Goal: Task Accomplishment & Management: Manage account settings

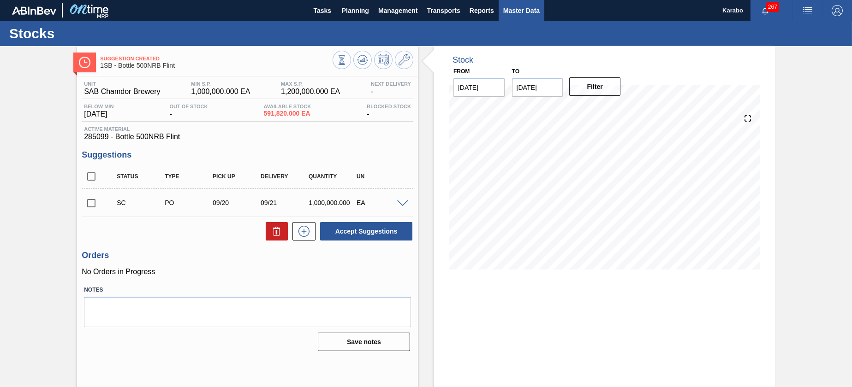
click at [505, 13] on span "Master Data" at bounding box center [521, 10] width 36 height 11
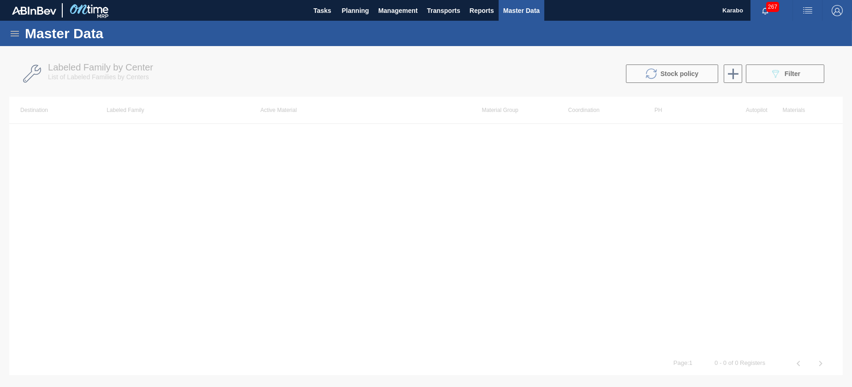
click at [12, 32] on icon at bounding box center [14, 33] width 11 height 11
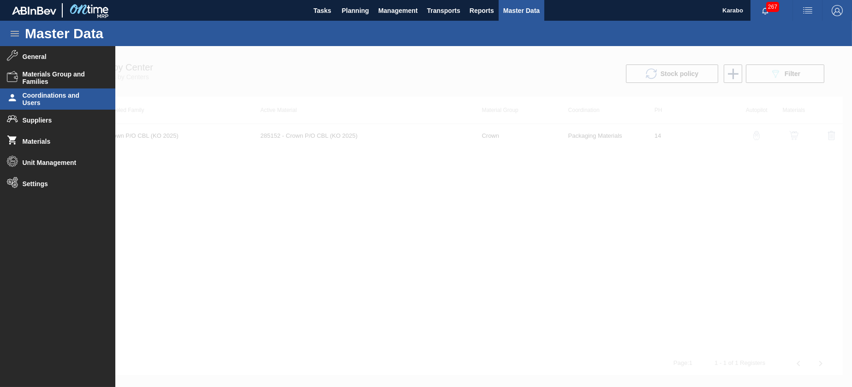
click at [77, 101] on span "Coordinations and Users" at bounding box center [61, 99] width 76 height 15
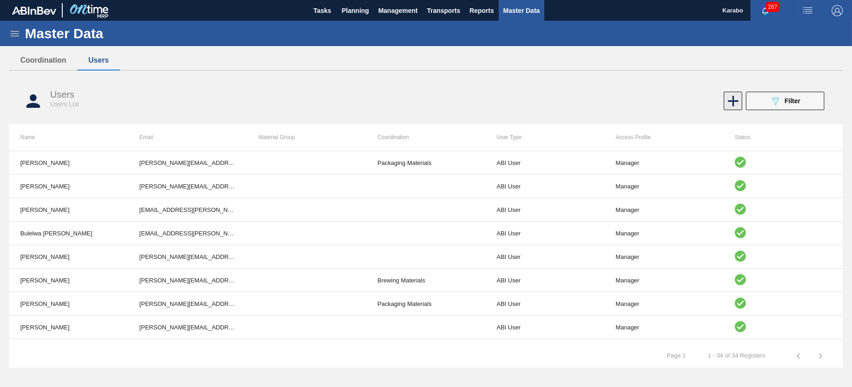
click at [730, 107] on icon at bounding box center [733, 101] width 18 height 18
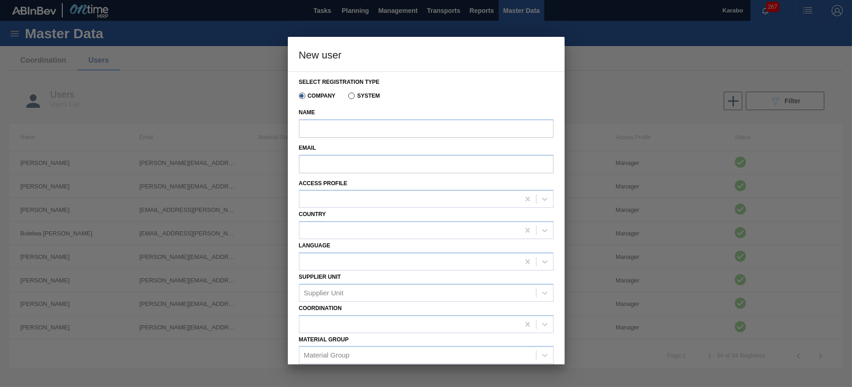
click at [609, 62] on div at bounding box center [426, 193] width 852 height 387
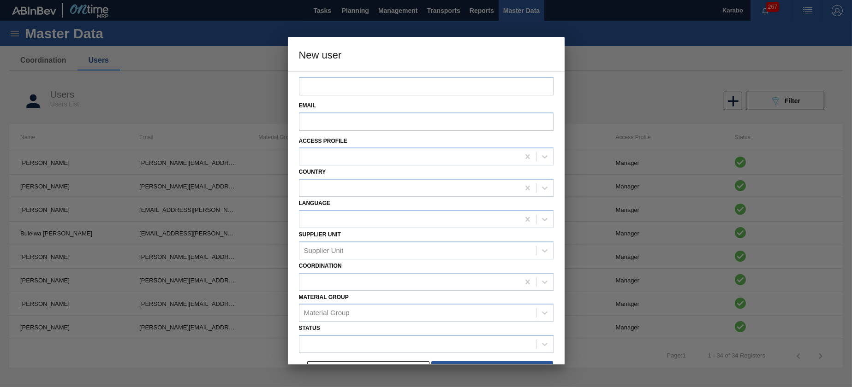
scroll to position [62, 0]
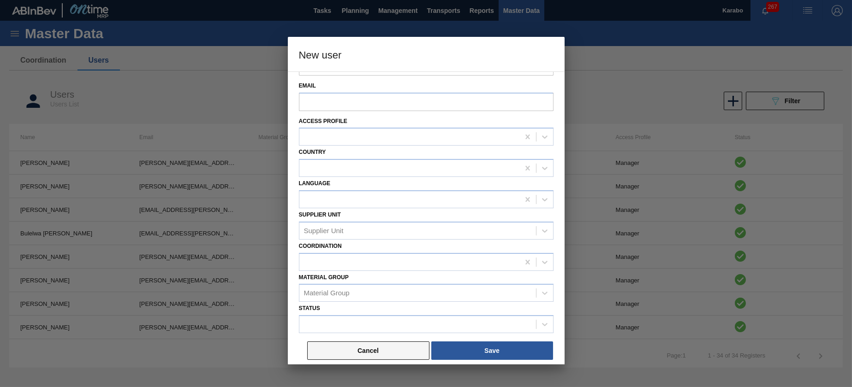
click at [370, 351] on button "Cancel" at bounding box center [368, 351] width 122 height 18
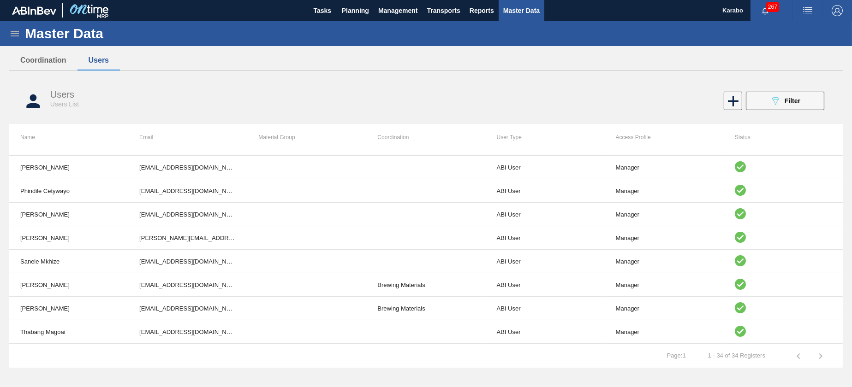
scroll to position [397, 0]
click at [735, 103] on icon at bounding box center [733, 101] width 18 height 18
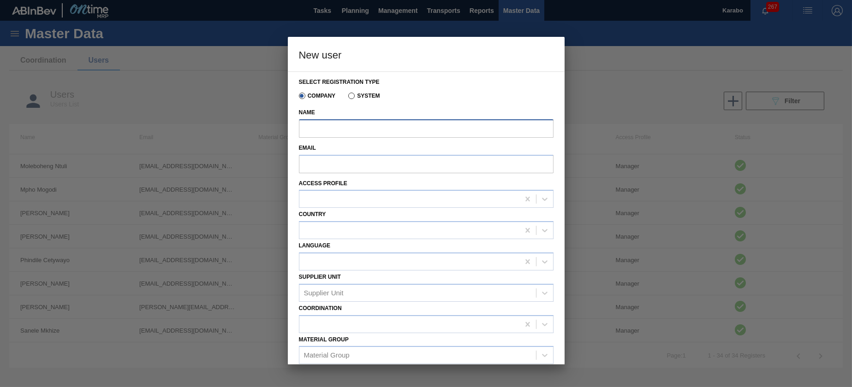
click at [381, 131] on input "Name" at bounding box center [426, 128] width 255 height 18
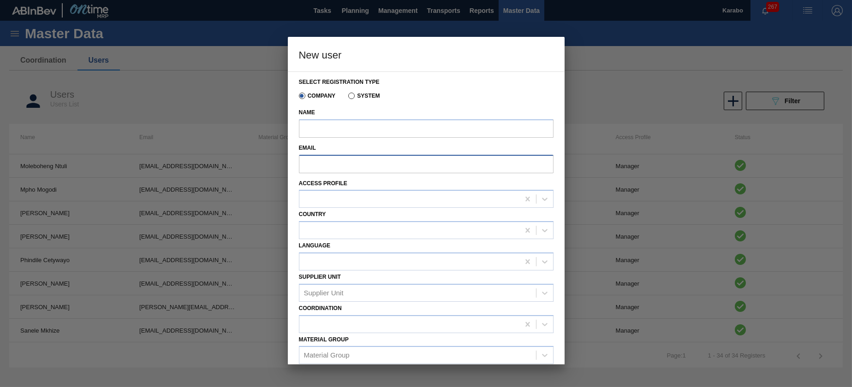
click at [333, 159] on input "Email" at bounding box center [426, 164] width 255 height 18
paste input "[EMAIL_ADDRESS][DOMAIN_NAME]"
type input "[EMAIL_ADDRESS][DOMAIN_NAME]"
click at [361, 118] on label "Name" at bounding box center [426, 112] width 255 height 13
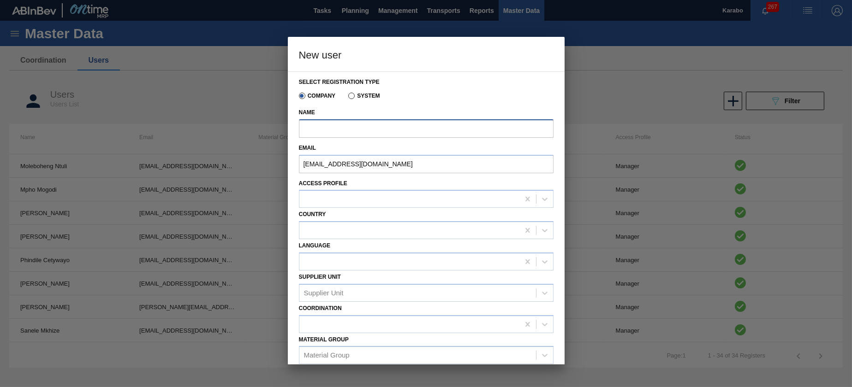
click at [361, 119] on input "Name" at bounding box center [426, 128] width 255 height 18
click at [358, 125] on input "Name" at bounding box center [426, 128] width 255 height 18
paste input "[EMAIL_ADDRESS][DOMAIN_NAME]"
drag, startPoint x: 430, startPoint y: 130, endPoint x: 358, endPoint y: 129, distance: 72.0
click at [358, 129] on input "[EMAIL_ADDRESS][DOMAIN_NAME]" at bounding box center [426, 128] width 255 height 18
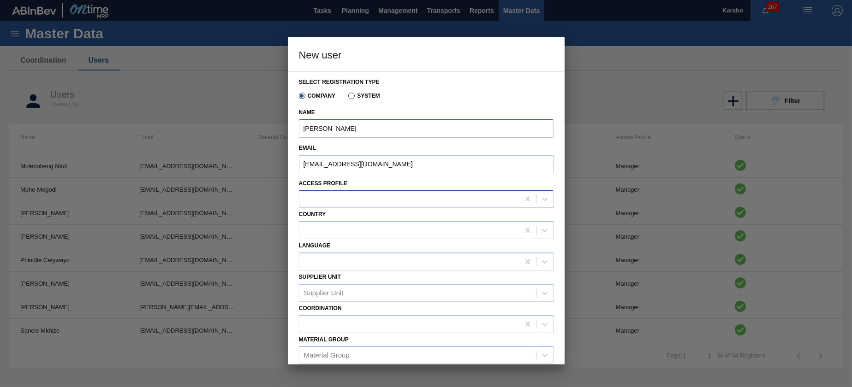
type input "[PERSON_NAME]"
click at [438, 196] on div at bounding box center [409, 199] width 220 height 13
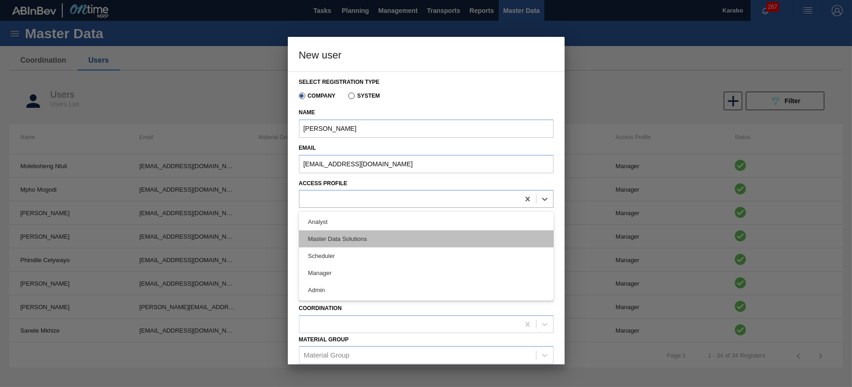
click at [378, 243] on div "Master Data Solutions" at bounding box center [426, 239] width 255 height 17
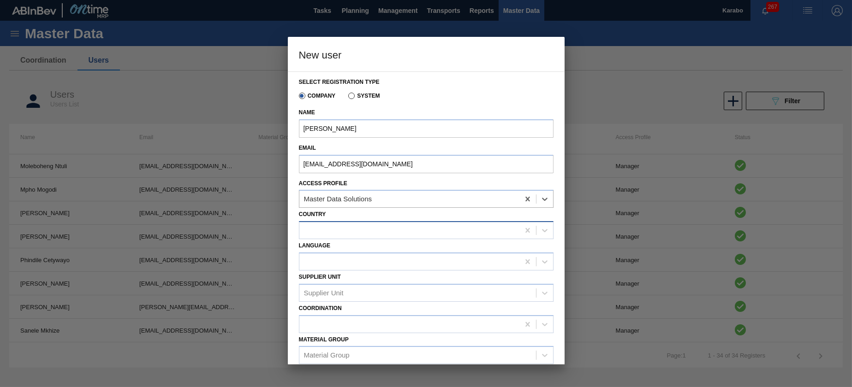
click at [432, 230] on div at bounding box center [409, 230] width 220 height 13
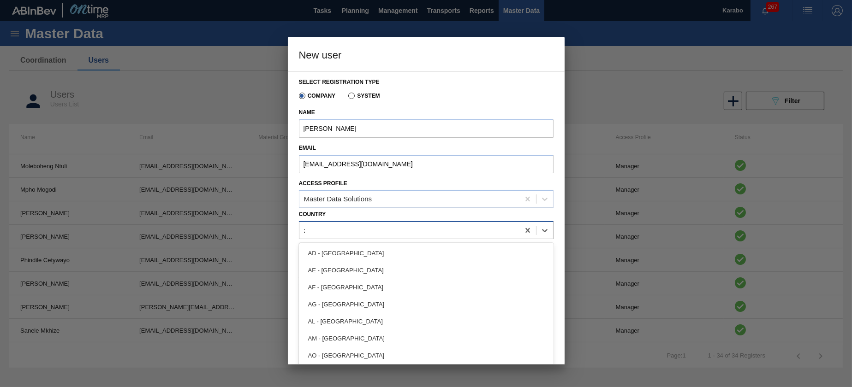
type input "za"
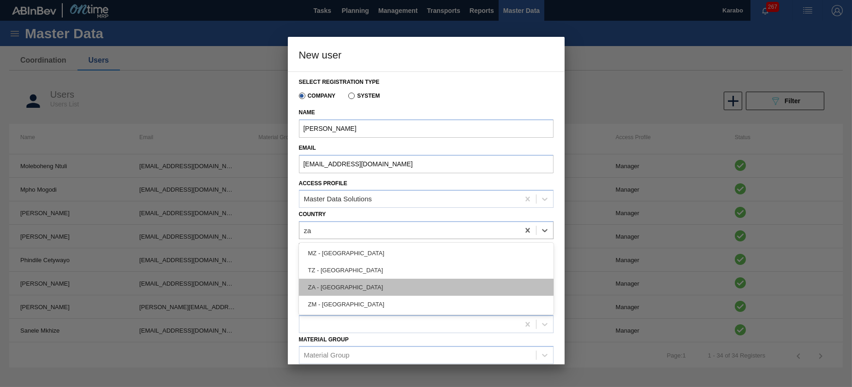
click at [409, 283] on div "ZA - [GEOGRAPHIC_DATA]" at bounding box center [426, 287] width 255 height 17
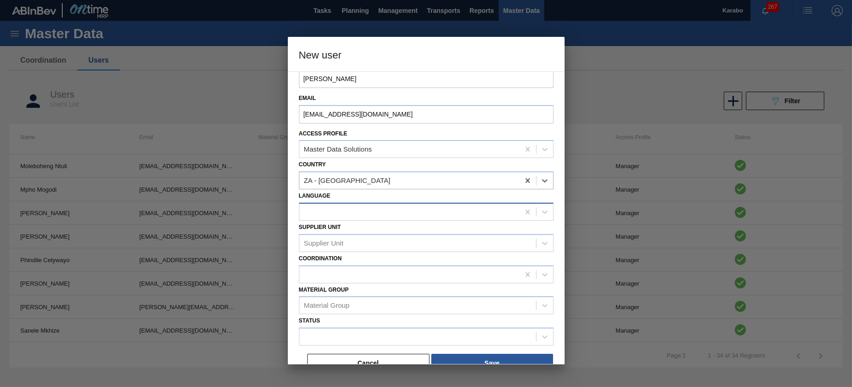
scroll to position [62, 0]
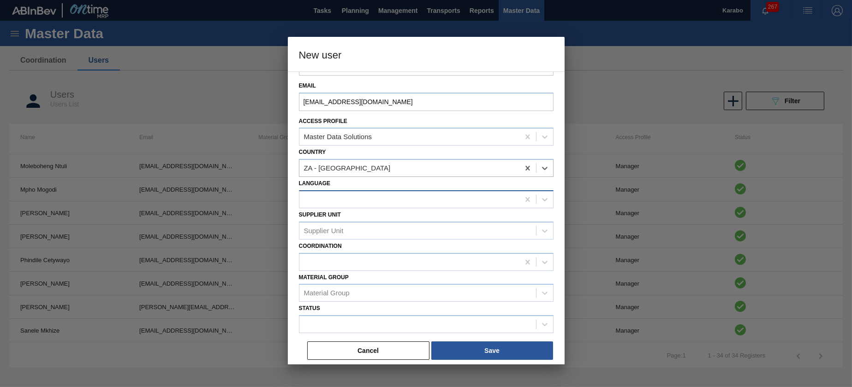
click at [438, 207] on div at bounding box center [426, 200] width 255 height 18
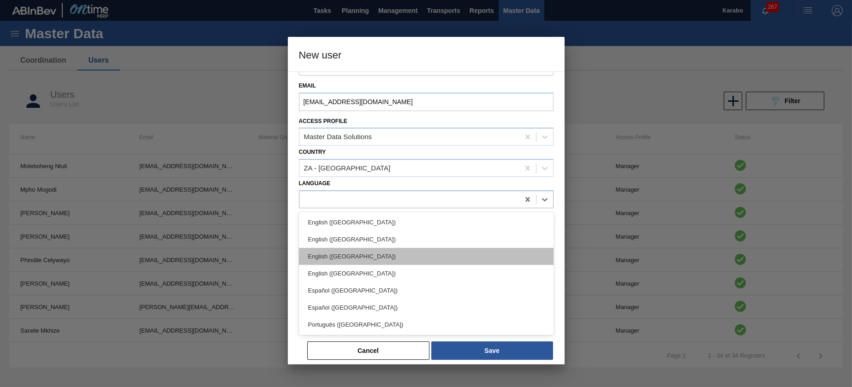
click at [422, 256] on div "English ([GEOGRAPHIC_DATA])" at bounding box center [426, 256] width 255 height 17
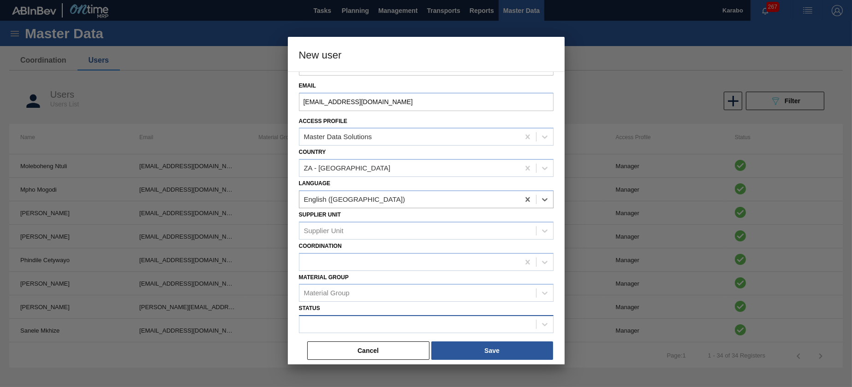
click at [452, 319] on div at bounding box center [417, 324] width 237 height 13
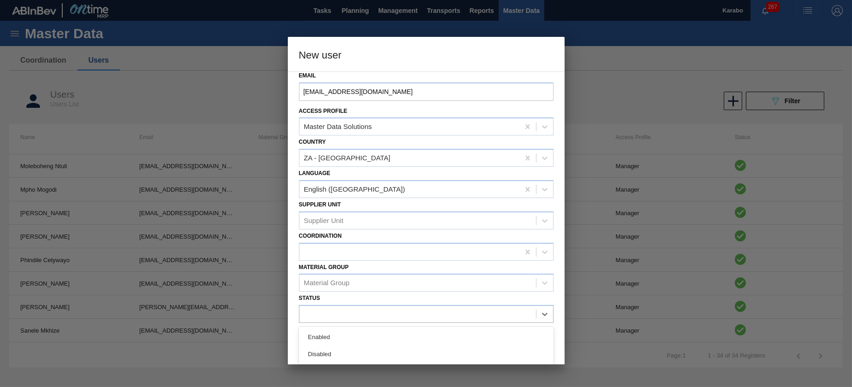
drag, startPoint x: 407, startPoint y: 339, endPoint x: 414, endPoint y: 338, distance: 6.5
click at [408, 338] on div "Enabled" at bounding box center [426, 337] width 255 height 17
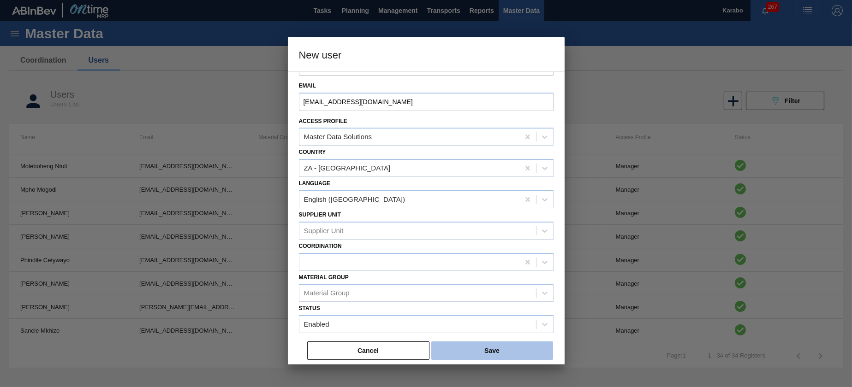
click at [502, 351] on button "Save" at bounding box center [492, 351] width 122 height 18
click at [491, 341] on div "Cancel Save" at bounding box center [430, 351] width 248 height 20
click at [495, 347] on button "Save" at bounding box center [492, 351] width 122 height 18
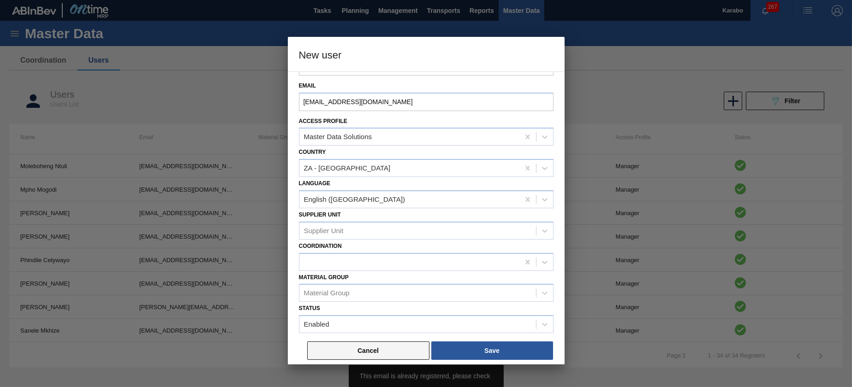
click at [389, 349] on button "Cancel" at bounding box center [368, 351] width 122 height 18
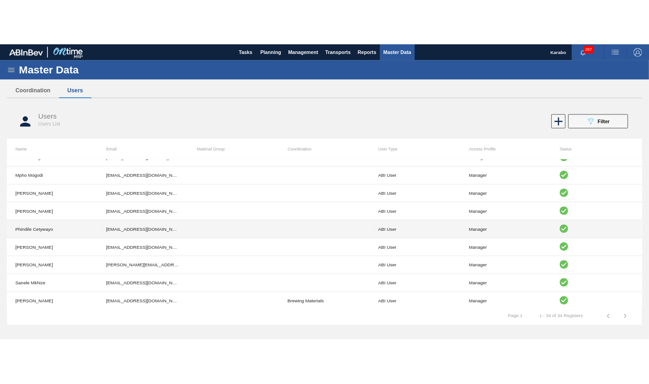
scroll to position [397, 0]
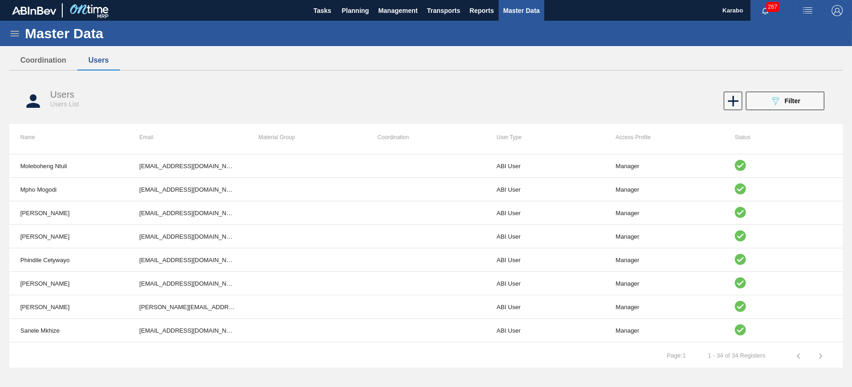
click at [411, 71] on div "Coordination Users Coordinations List of Coordinations Description Brewing Mate…" at bounding box center [426, 187] width 834 height 272
click at [40, 88] on div "Users Users List 089F7B8B-B2A5-4AFE-B5C0-19BA573D28AC Filter" at bounding box center [426, 101] width 834 height 35
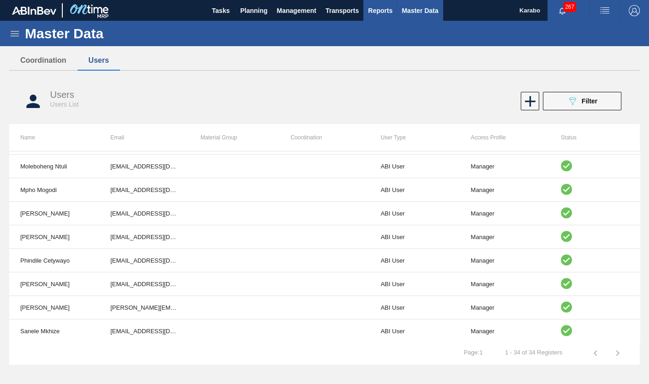
click at [372, 9] on span "Reports" at bounding box center [380, 10] width 24 height 11
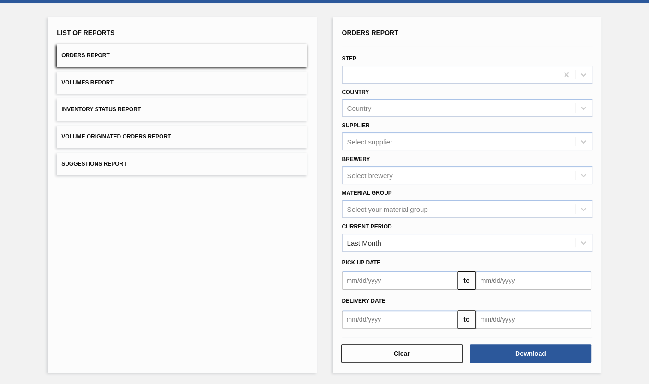
scroll to position [39, 0]
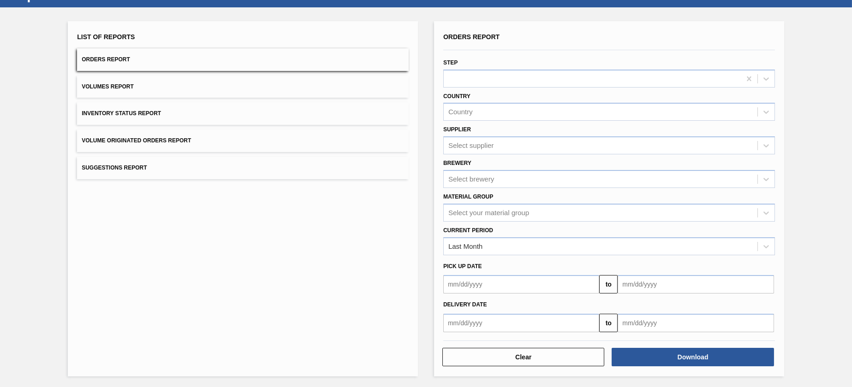
click at [489, 232] on label "Current Period" at bounding box center [468, 230] width 50 height 6
click at [449, 243] on Period "Current Period" at bounding box center [448, 247] width 1 height 8
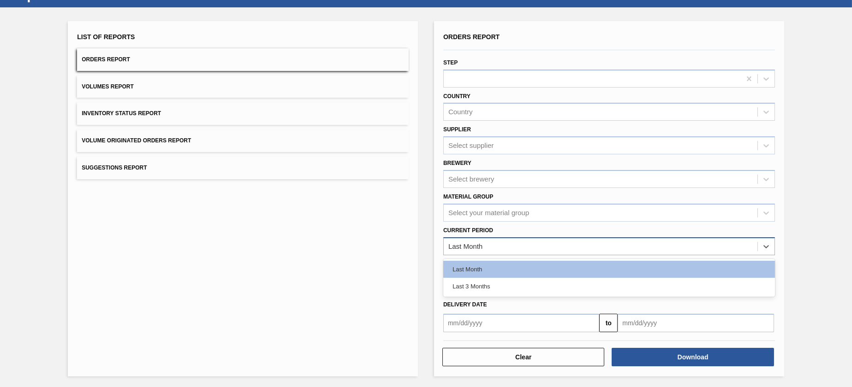
click at [492, 238] on div "Last Month" at bounding box center [609, 247] width 332 height 18
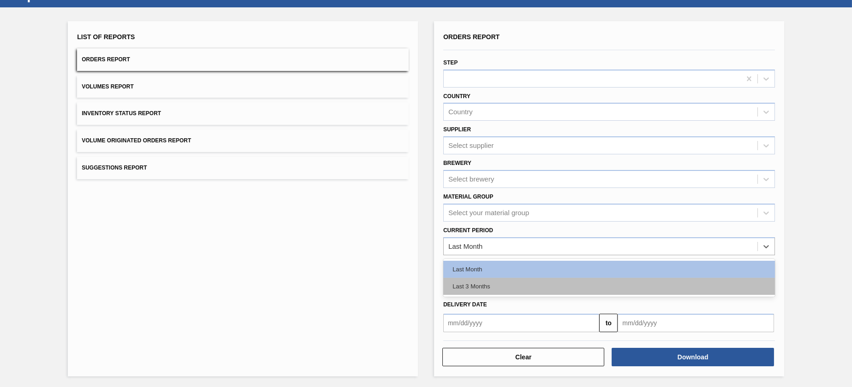
click at [489, 289] on div "Last 3 Months" at bounding box center [609, 286] width 332 height 17
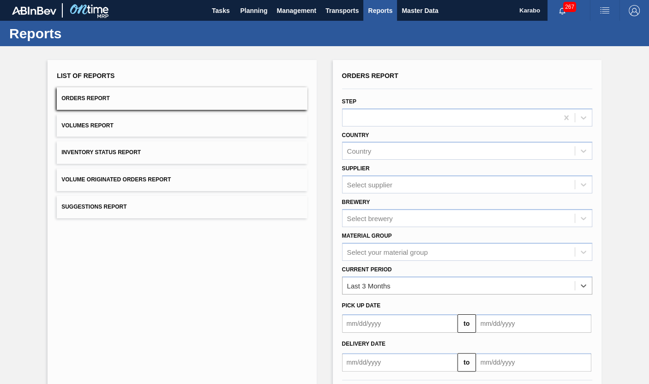
scroll to position [0, 0]
click at [252, 11] on span "Planning" at bounding box center [253, 10] width 27 height 11
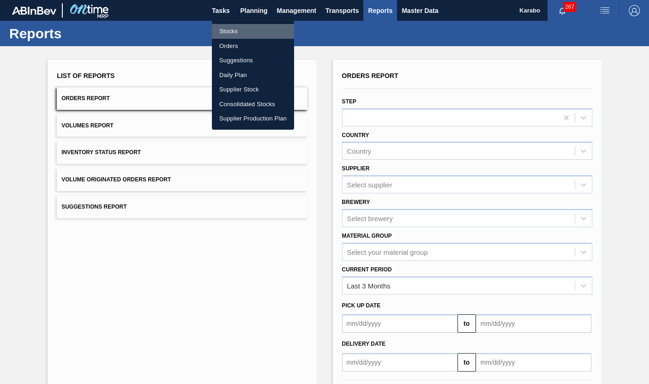
click at [250, 28] on li "Stocks" at bounding box center [253, 31] width 82 height 15
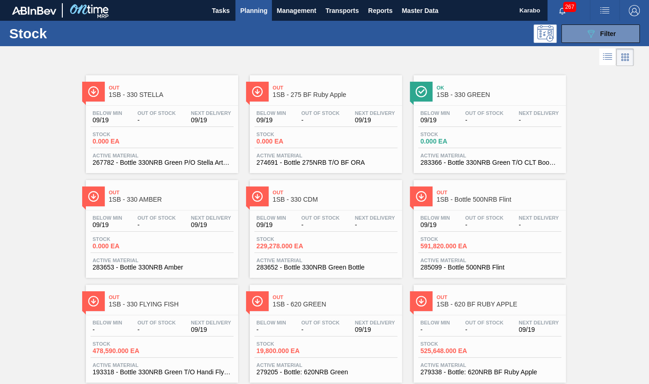
click at [331, 92] on span "1SB - 275 BF Ruby Apple" at bounding box center [335, 94] width 125 height 7
